Goal: Task Accomplishment & Management: Use online tool/utility

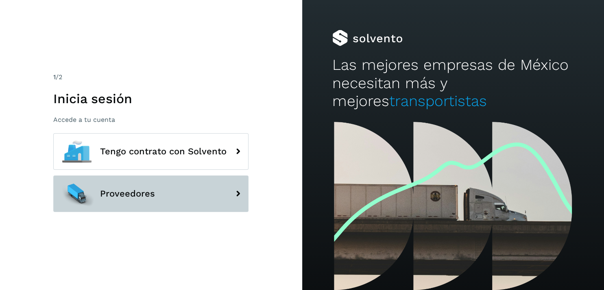
click at [177, 194] on button "Proveedores" at bounding box center [150, 194] width 195 height 37
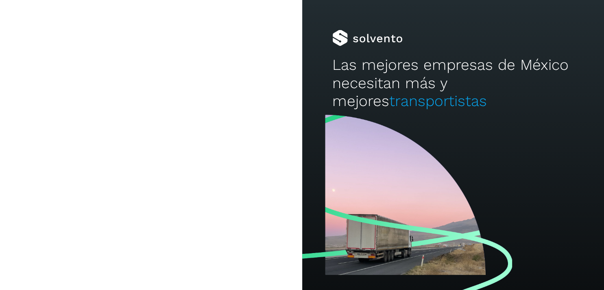
type input "**********"
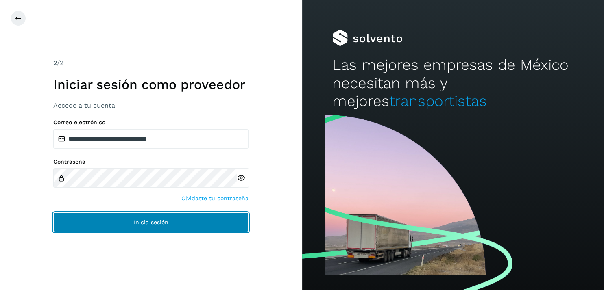
click at [198, 229] on button "Inicia sesión" at bounding box center [150, 223] width 195 height 20
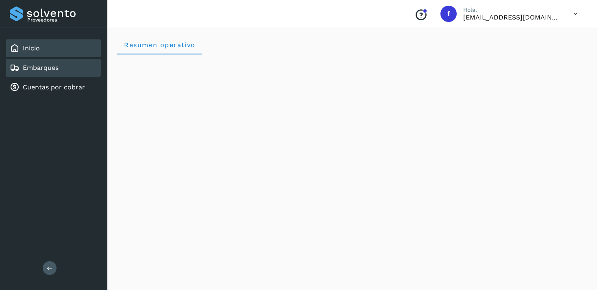
click at [81, 66] on div "Embarques" at bounding box center [53, 68] width 95 height 18
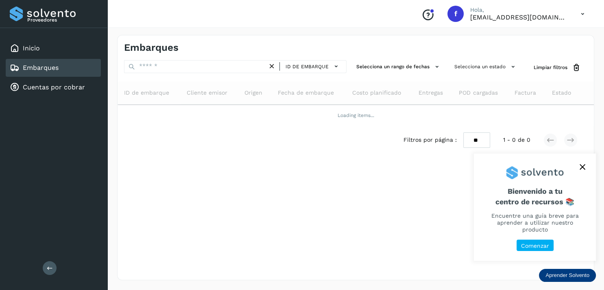
click at [581, 170] on icon "close," at bounding box center [583, 167] width 6 height 6
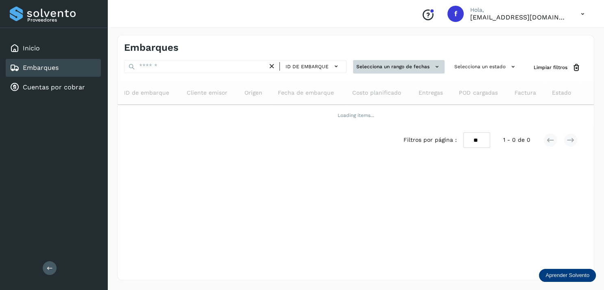
click at [434, 71] on button "Selecciona un rango de fechas" at bounding box center [399, 66] width 92 height 13
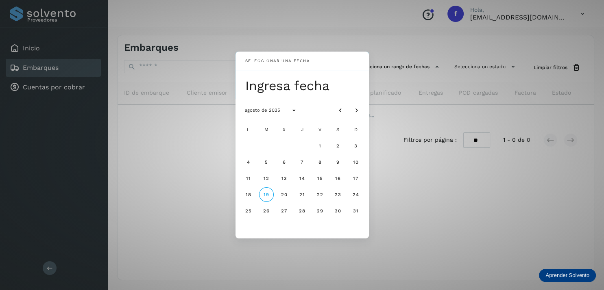
click at [488, 69] on div "Seleccionar una fecha Ingresa fecha agosto de 2025 L M X J V S D 1 2 3 4 5 6 7 …" at bounding box center [302, 145] width 604 height 290
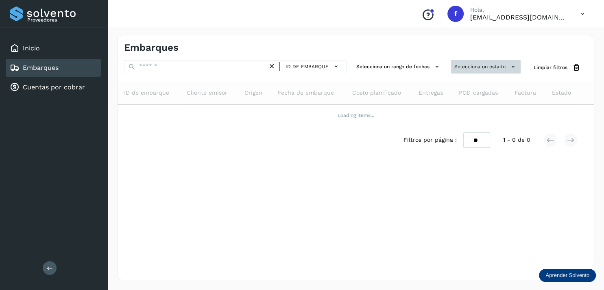
click at [490, 69] on button "Selecciona un estado" at bounding box center [486, 66] width 70 height 13
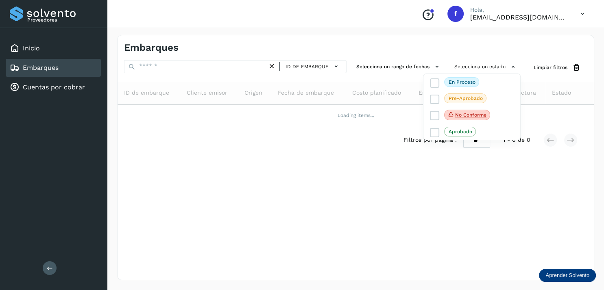
click at [421, 51] on div at bounding box center [302, 145] width 604 height 290
